Goal: Check status: Check status

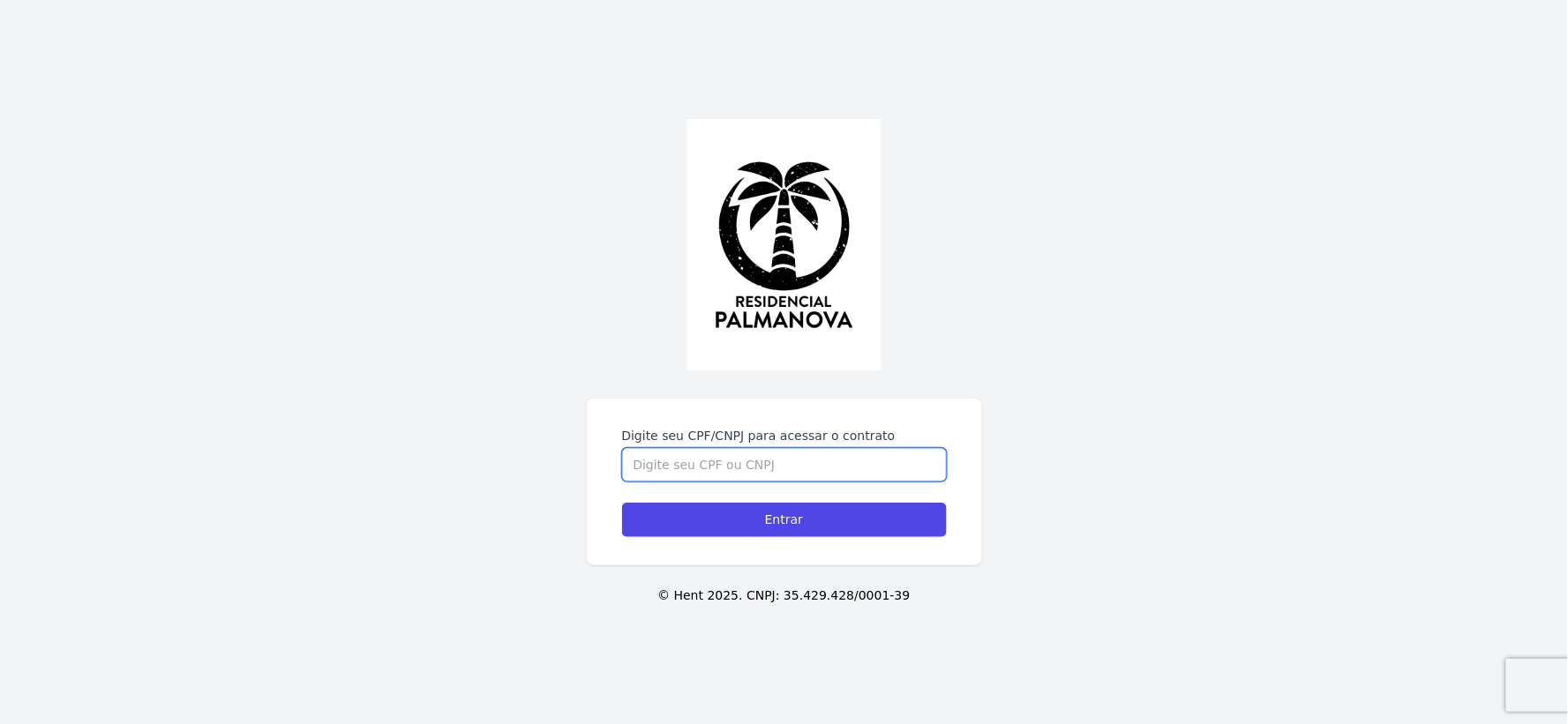
click at [744, 469] on input "Digite seu CPF/CNPJ para acessar o contrato" at bounding box center [784, 465] width 324 height 34
type input "21818214881"
click at [622, 503] on input "Entrar" at bounding box center [784, 520] width 324 height 35
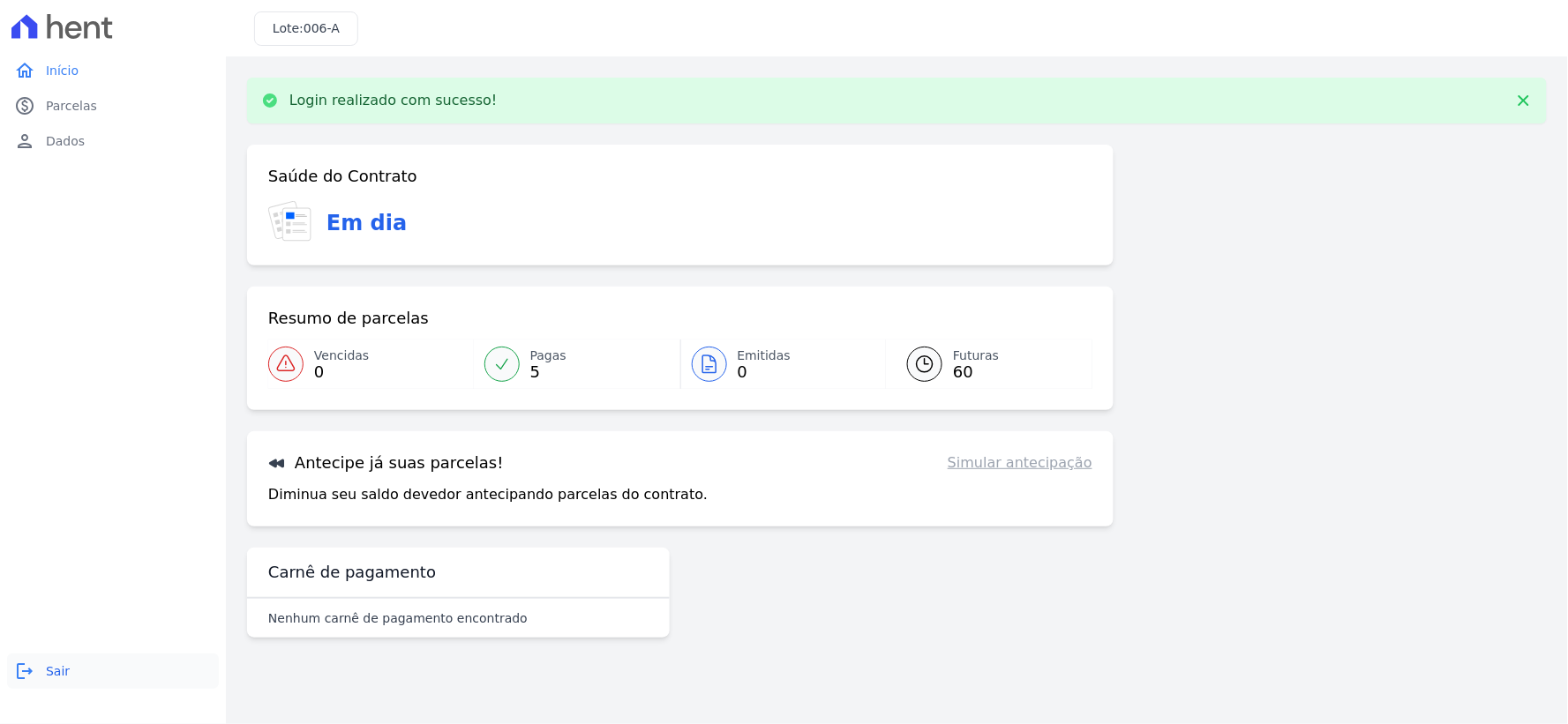
click at [38, 671] on link "logout Sair" at bounding box center [113, 671] width 212 height 36
